Goal: Task Accomplishment & Management: Manage account settings

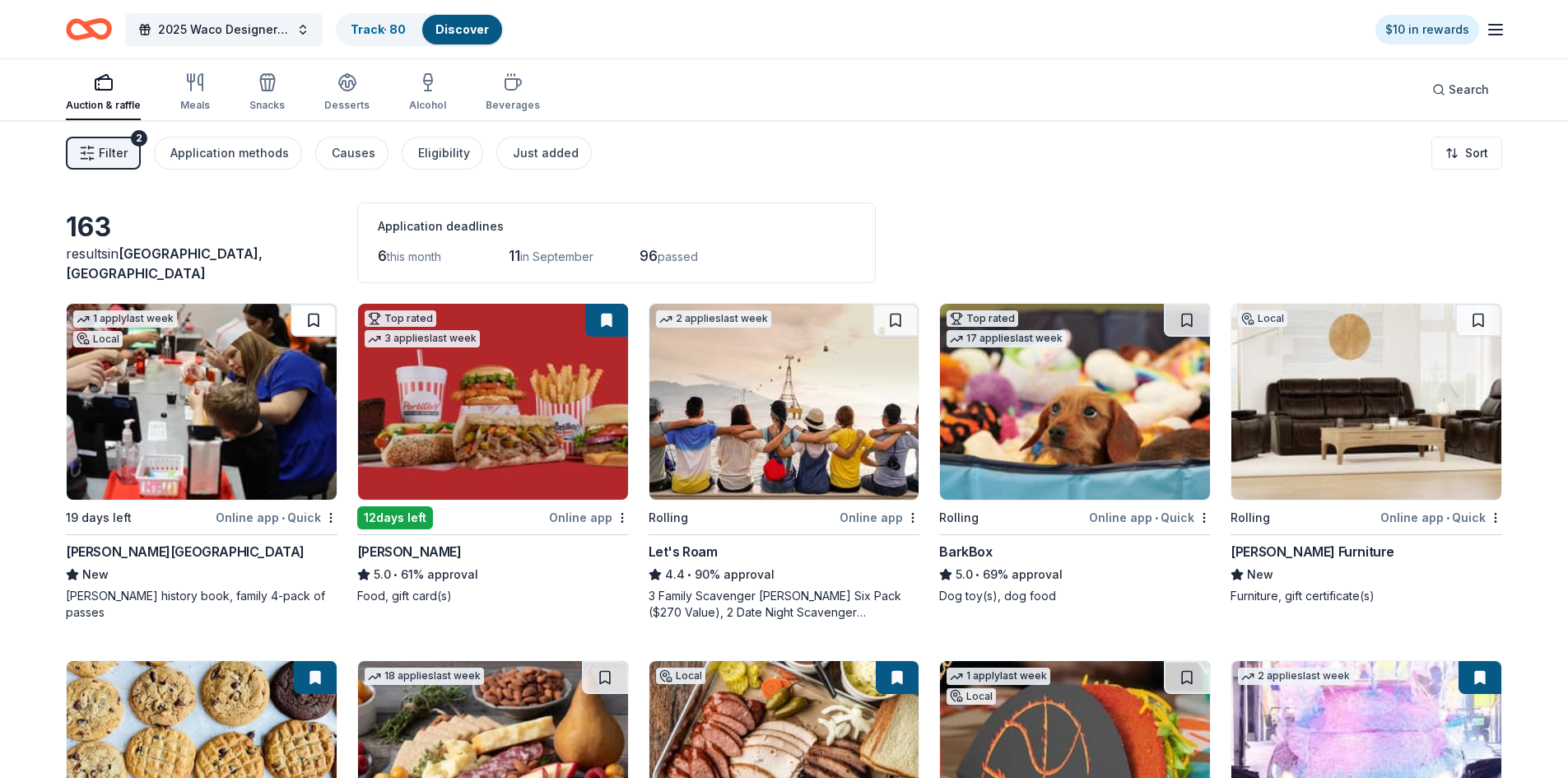
click at [320, 316] on button at bounding box center [314, 320] width 46 height 33
click at [382, 23] on link "Track · 81" at bounding box center [376, 29] width 52 height 14
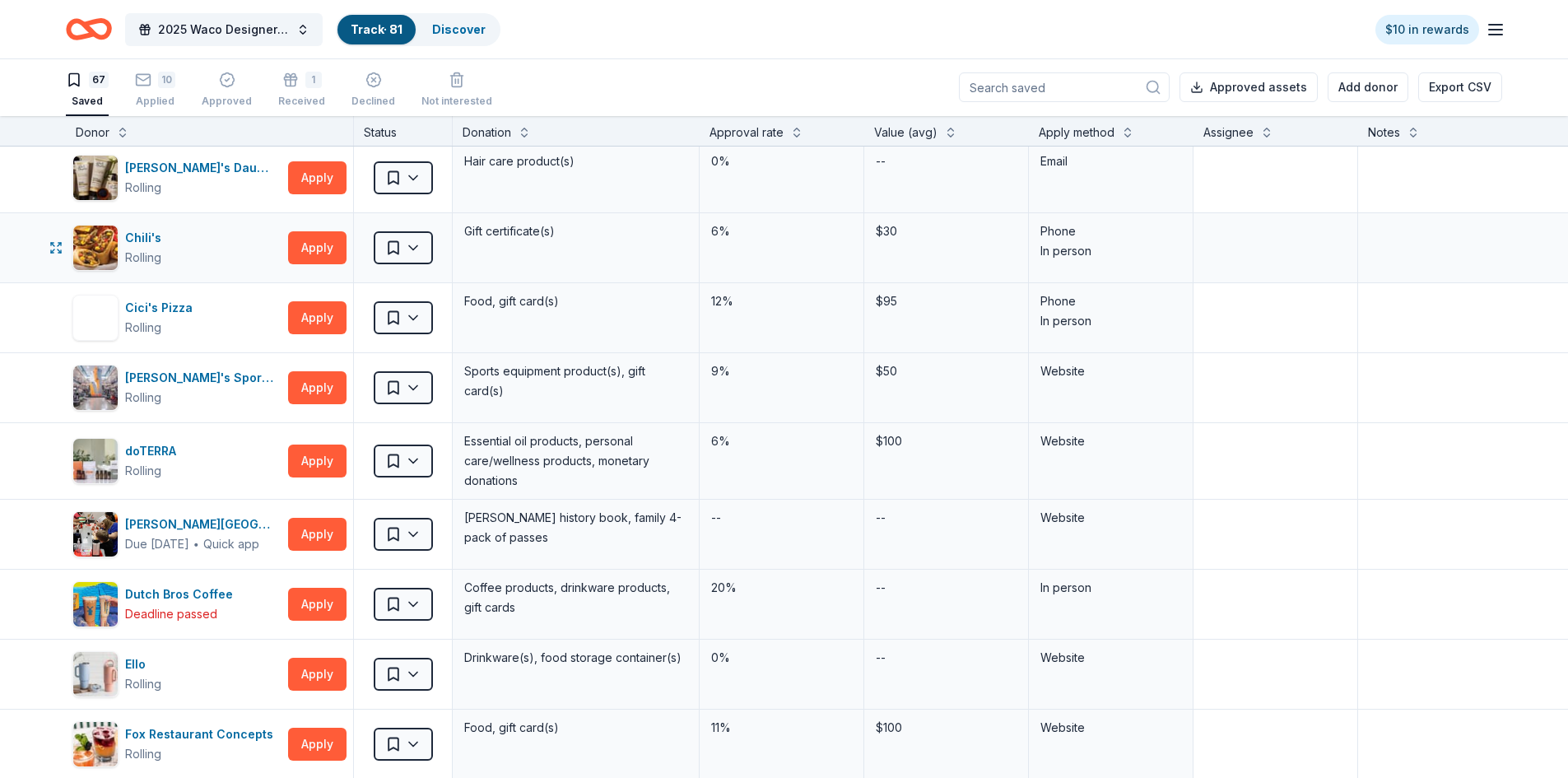
scroll to position [494, 0]
click at [412, 534] on html "2025 Waco Designer Purse BIngo Track · 81 Discover $10 in rewards 67 Saved 10 A…" at bounding box center [784, 388] width 1568 height 778
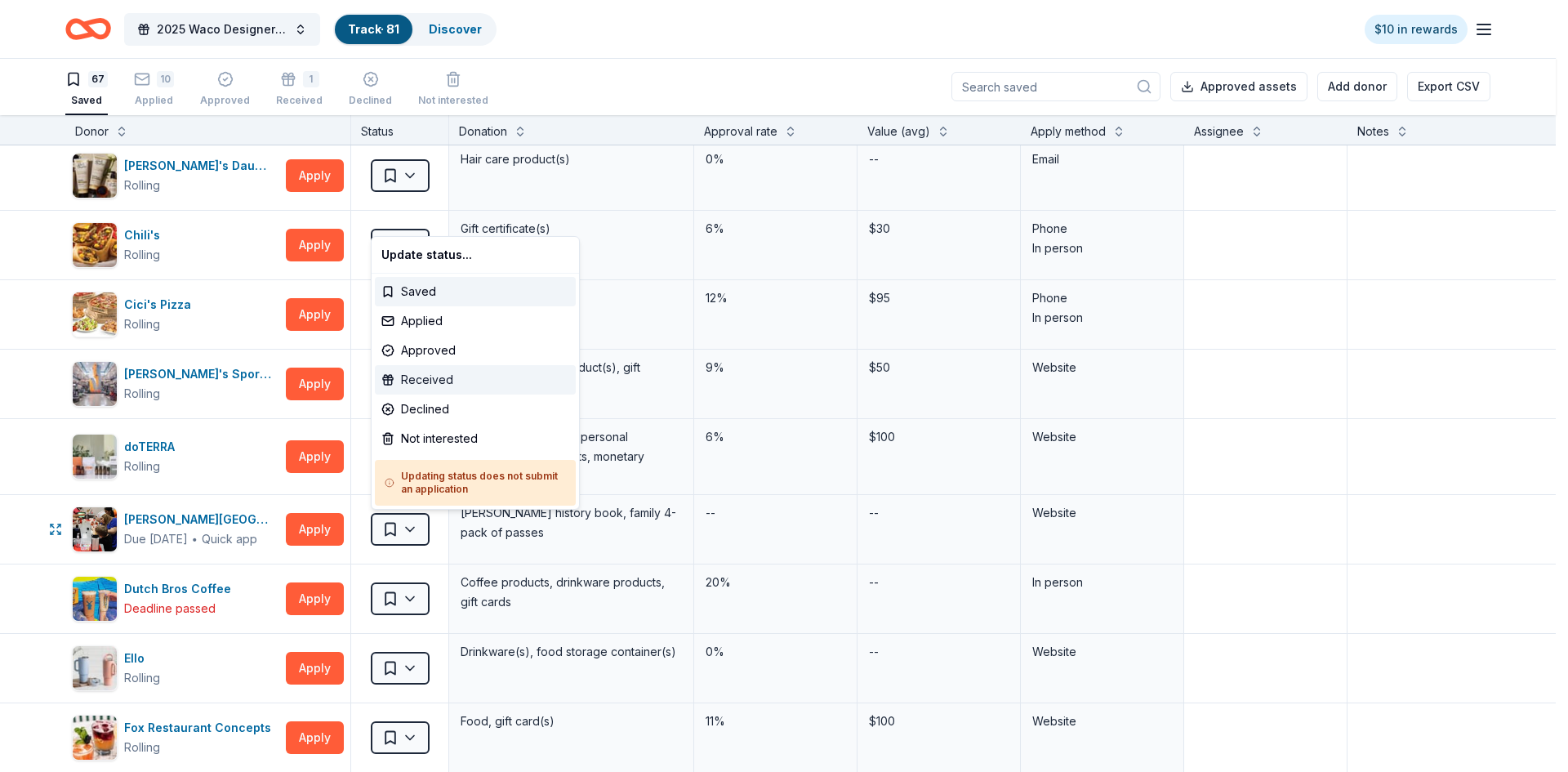
click at [418, 384] on div "Received" at bounding box center [475, 380] width 201 height 30
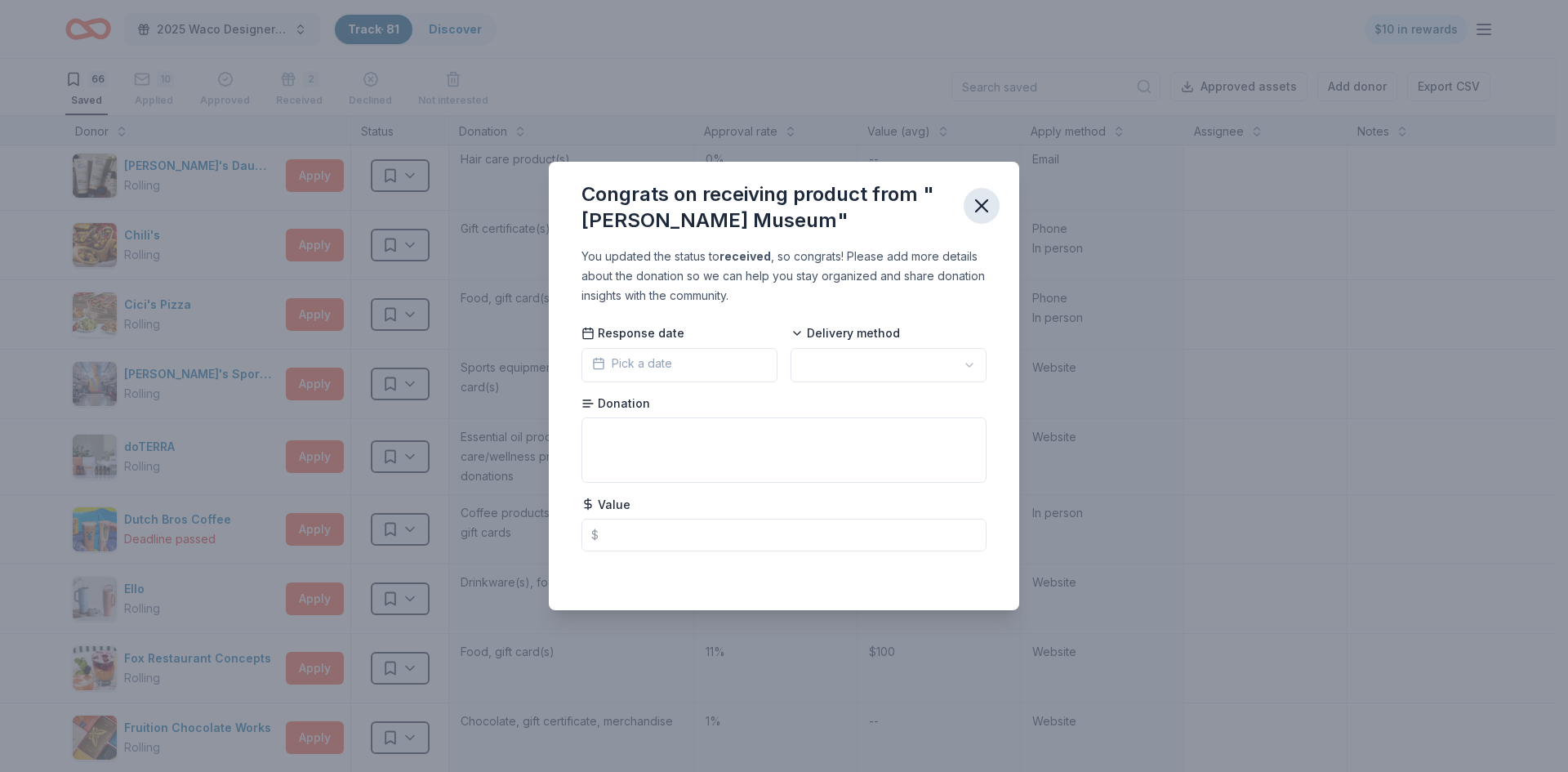
click at [980, 205] on icon "button" at bounding box center [982, 205] width 11 height 11
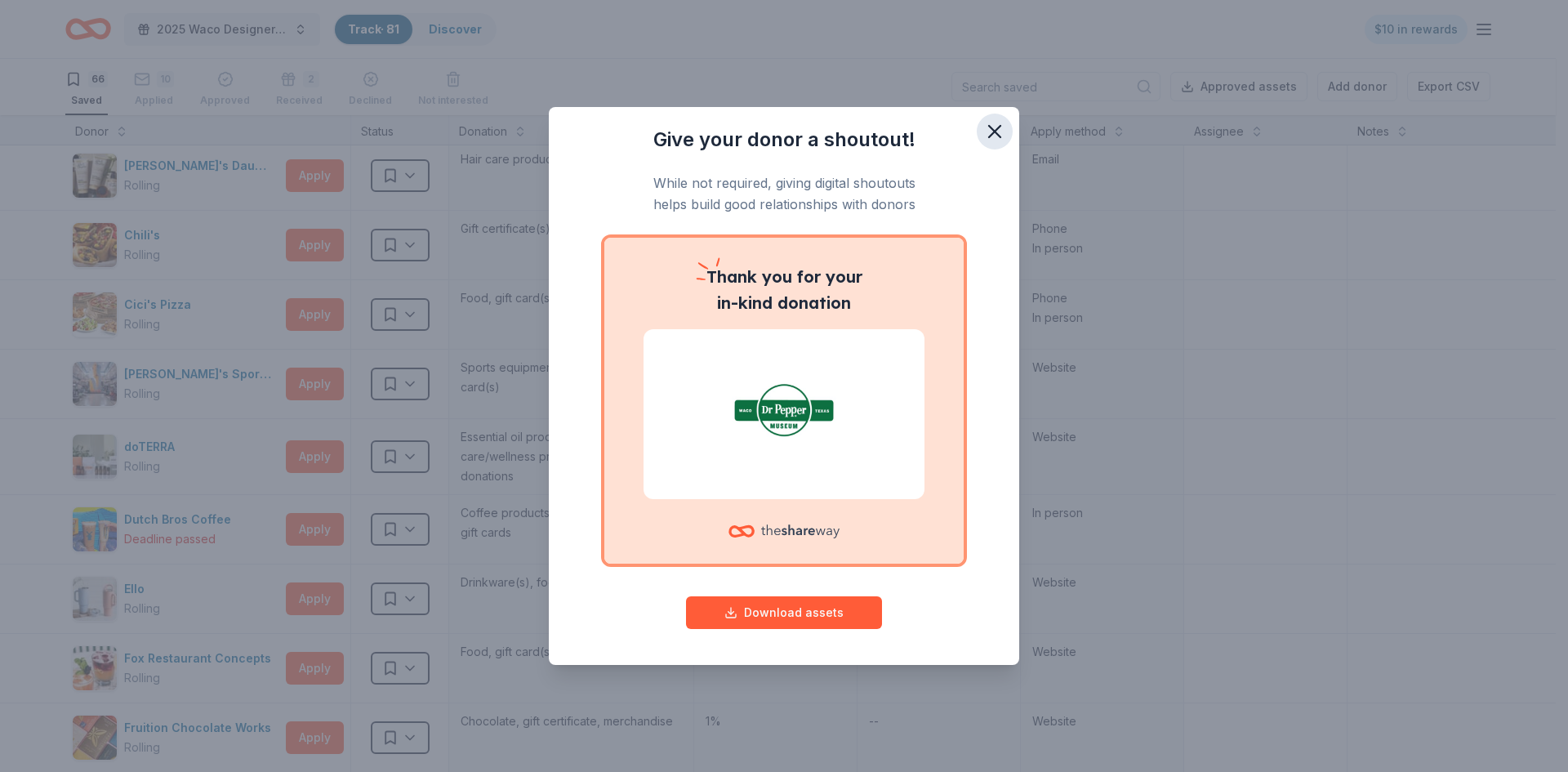
click at [992, 133] on icon "button" at bounding box center [995, 131] width 11 height 11
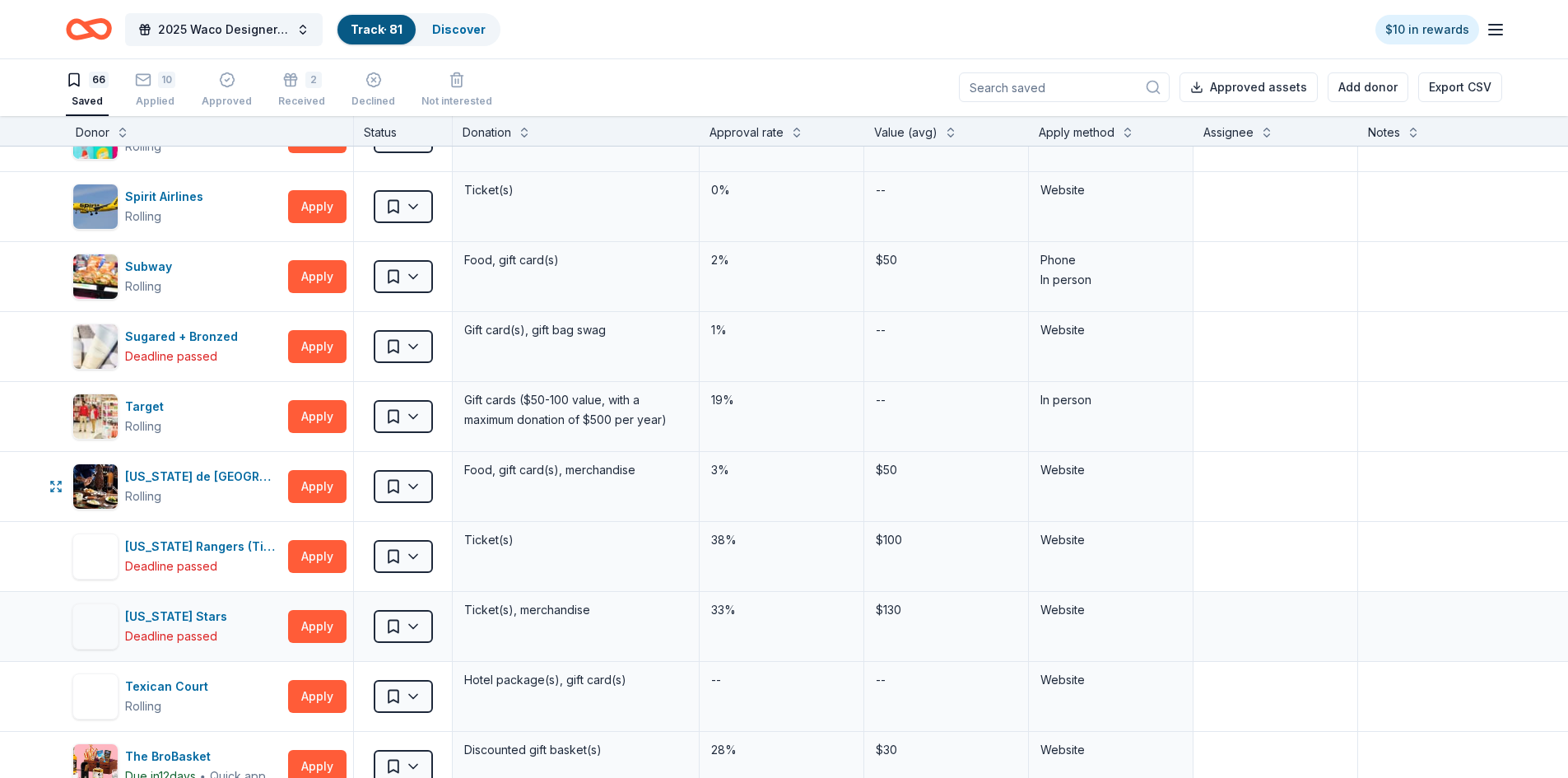
scroll to position [3623, 0]
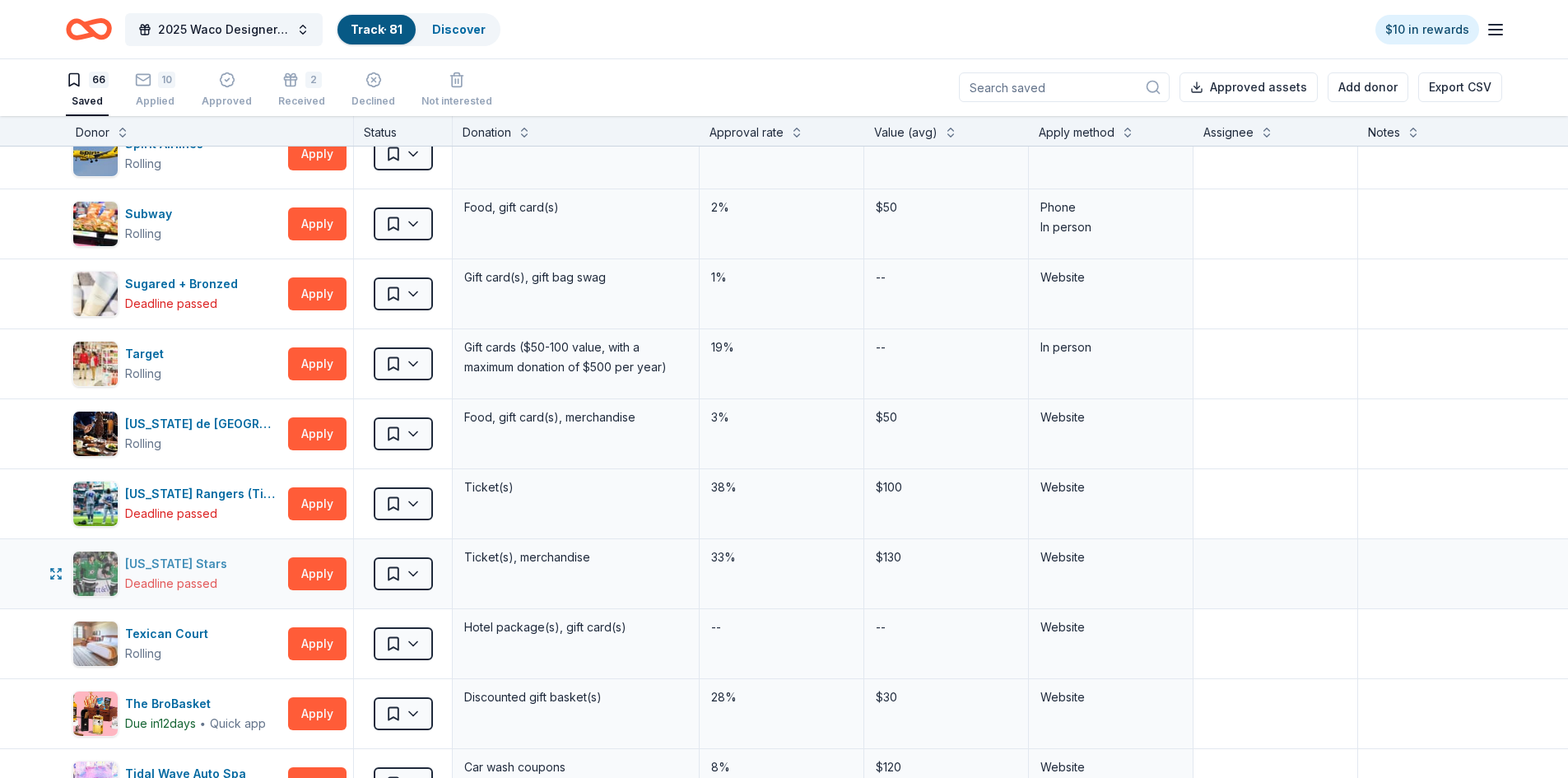
click at [174, 572] on div "[US_STATE] Stars" at bounding box center [179, 564] width 108 height 19
click at [418, 571] on html "2025 Waco Designer Purse BIngo Track · 81 Discover $10 in rewards 66 Saved 10 A…" at bounding box center [784, 388] width 1568 height 778
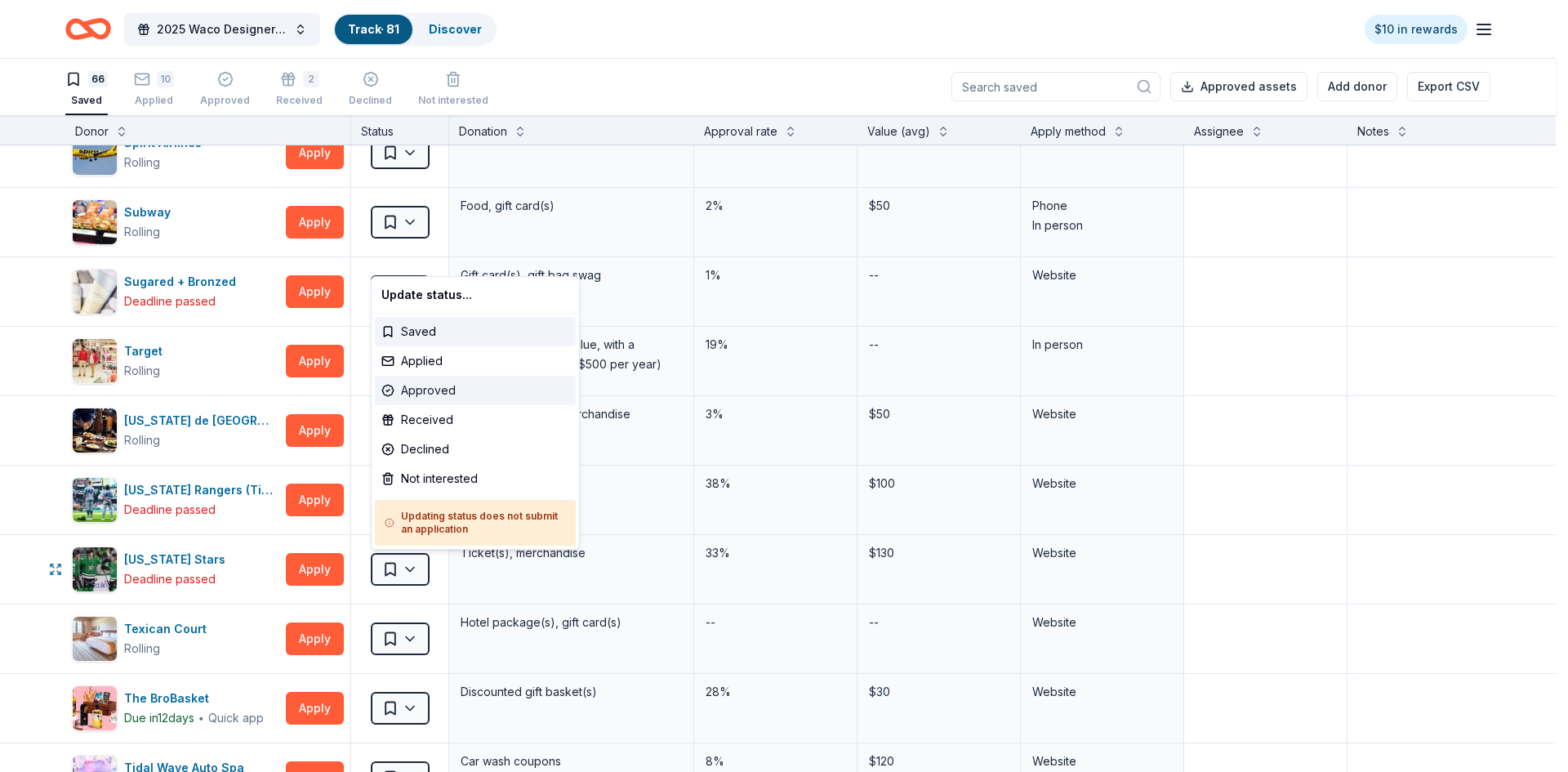
click at [414, 393] on div "Approved" at bounding box center [475, 391] width 201 height 30
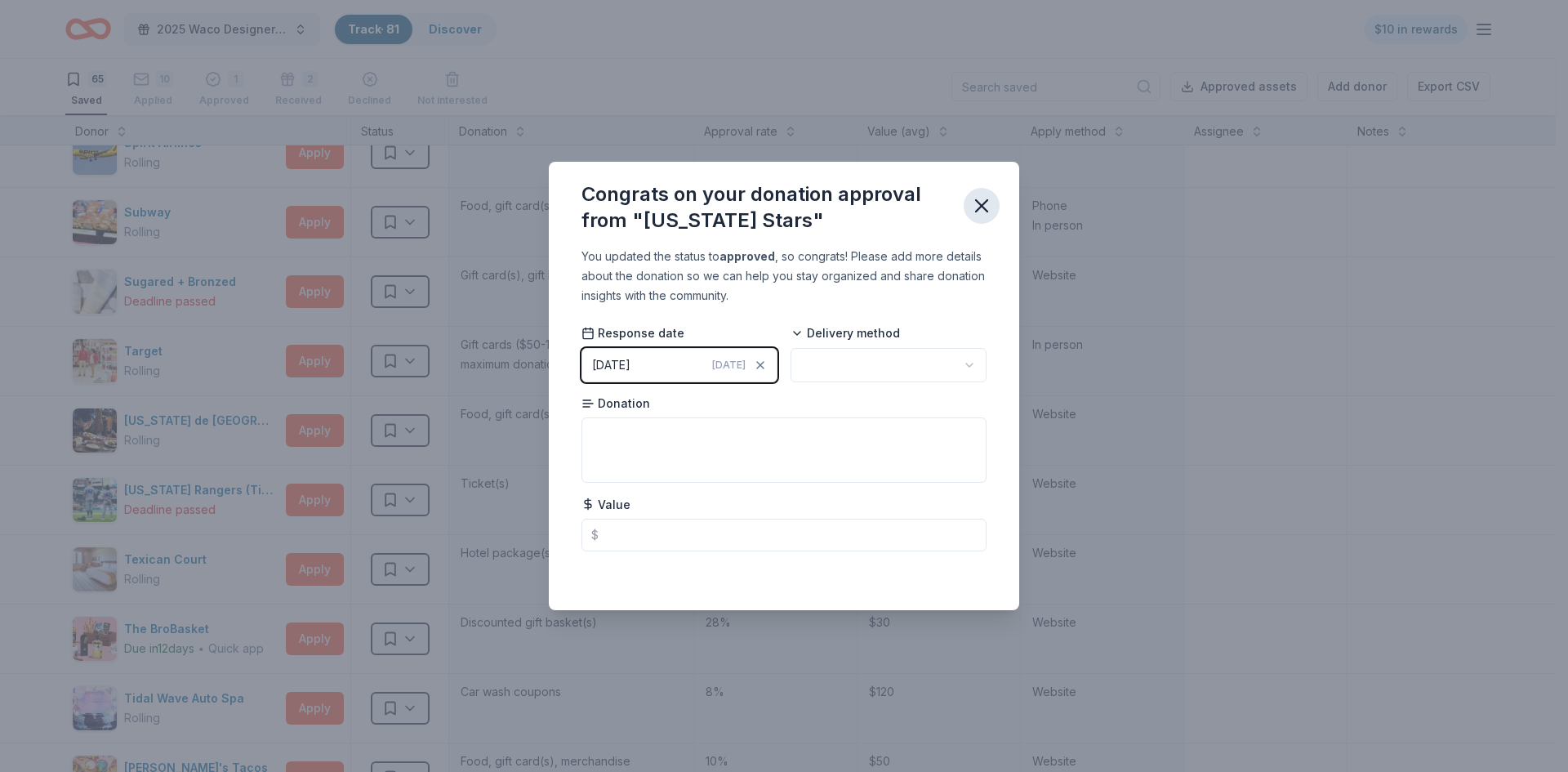
click at [978, 203] on icon "button" at bounding box center [982, 205] width 11 height 11
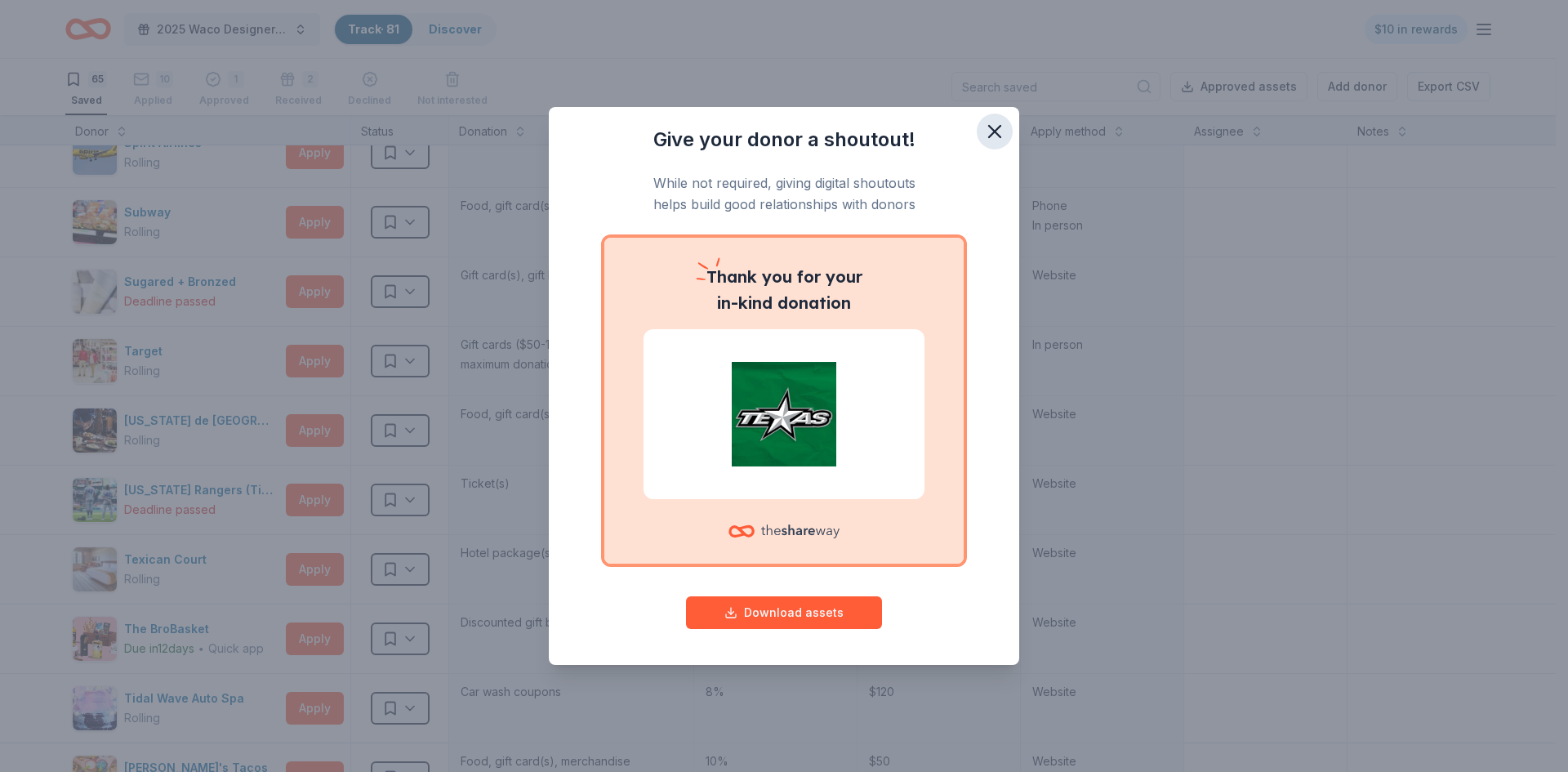
click at [1000, 131] on icon "button" at bounding box center [995, 131] width 23 height 23
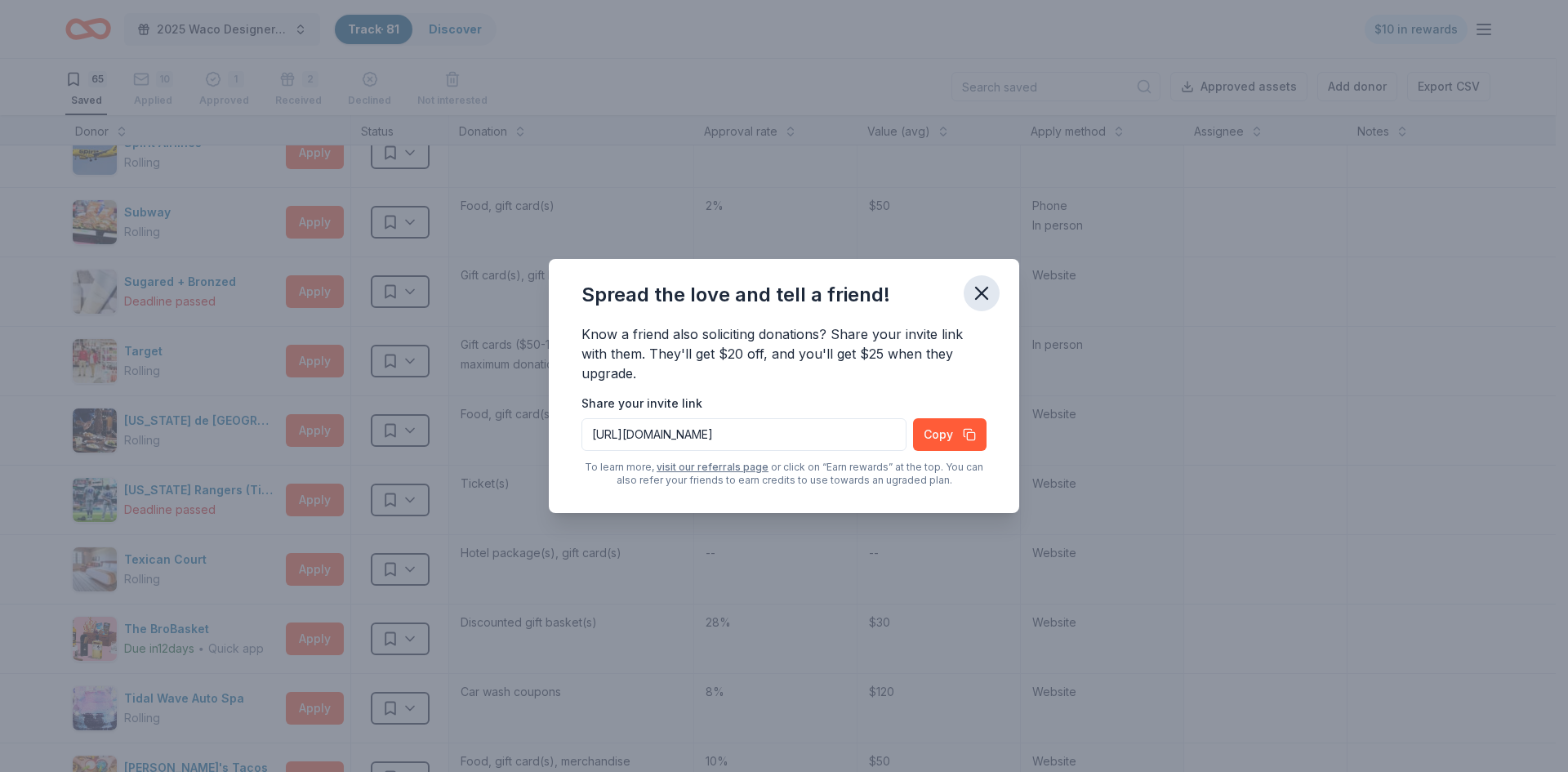
click at [999, 290] on div "Spread the love and tell a friend!" at bounding box center [784, 291] width 470 height 66
click at [978, 286] on icon "button" at bounding box center [982, 293] width 23 height 23
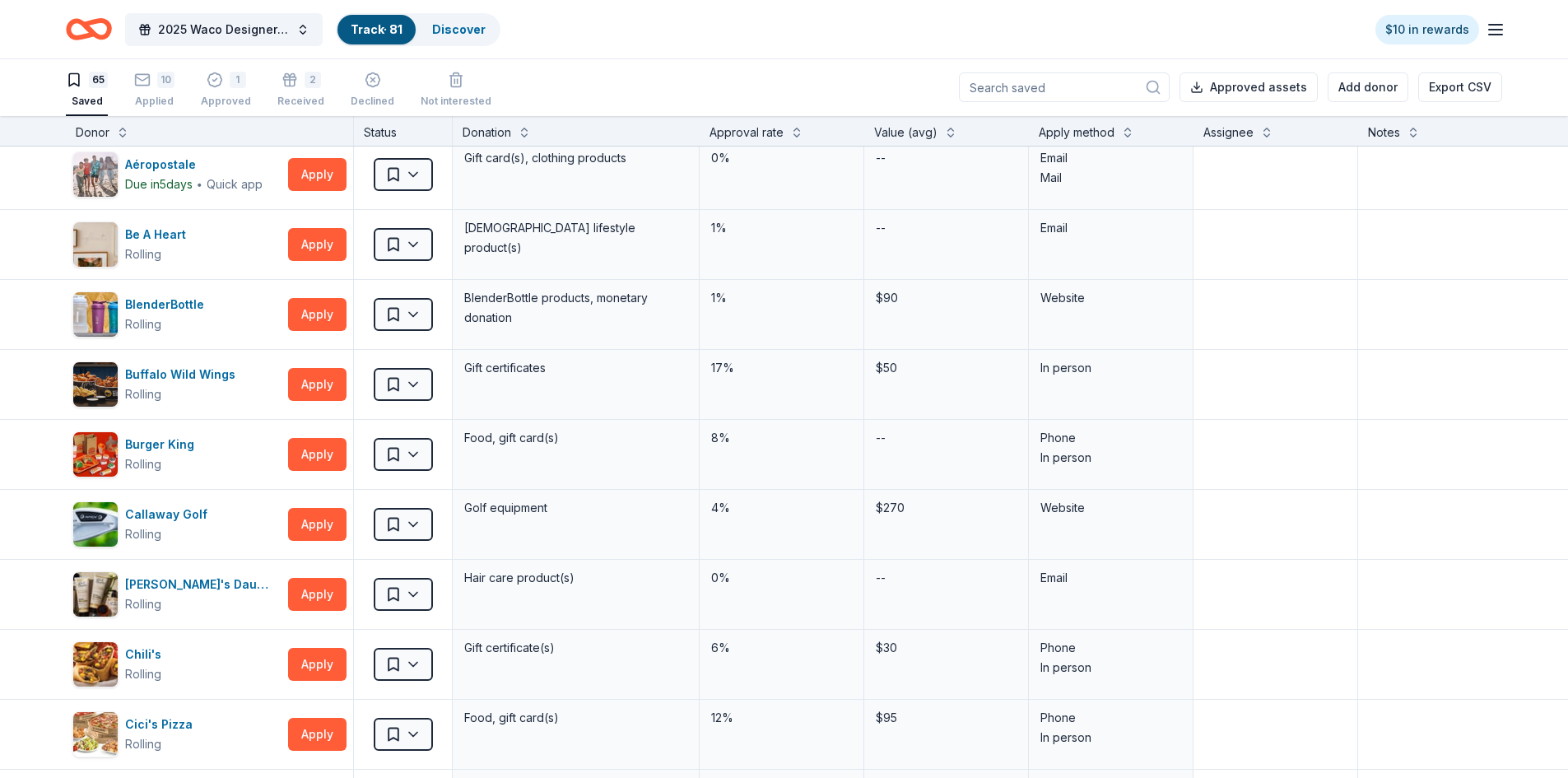
scroll to position [0, 0]
